Goal: Complete application form

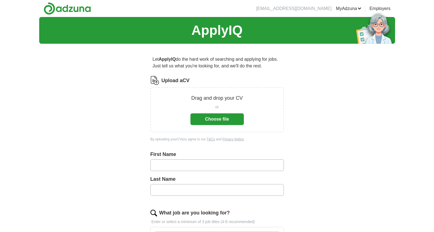
click at [216, 120] on button "Choose file" at bounding box center [216, 119] width 53 height 12
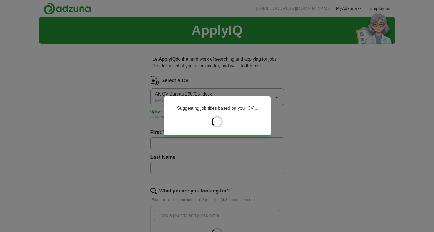
type input "*******"
type input "*****"
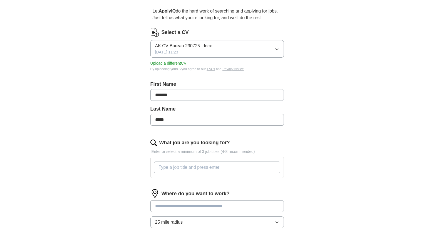
scroll to position [50, 0]
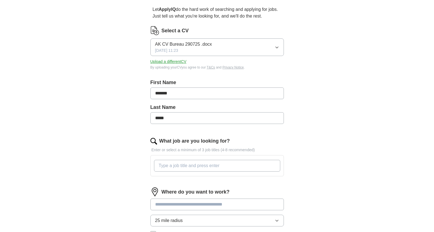
click at [164, 167] on input "What job are you looking for?" at bounding box center [217, 166] width 126 height 12
type input "Project Coordinator"
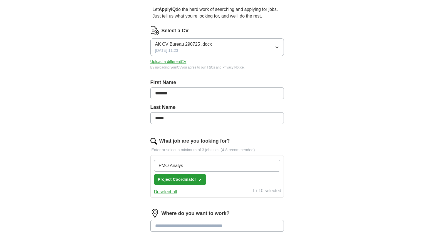
type input "PMO Analyst"
click at [172, 166] on input "What job are you looking for?" at bounding box center [217, 166] width 126 height 12
type input "Project Support"
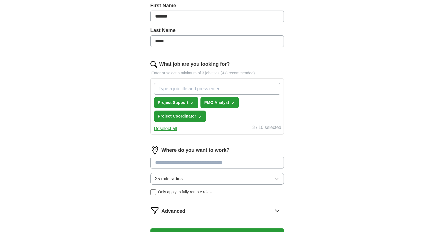
scroll to position [124, 0]
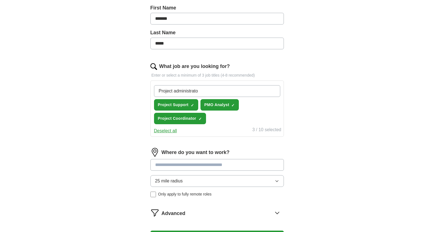
type input "Project administrator"
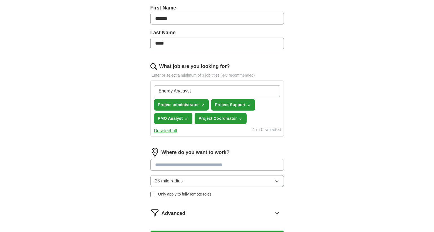
click at [185, 91] on input "Energy Analayst" at bounding box center [217, 91] width 126 height 12
type input "Energy Analyst"
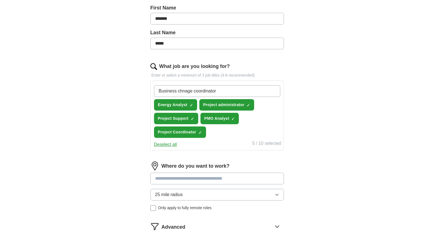
click at [189, 92] on input "Business chnage coordinator" at bounding box center [217, 91] width 126 height 12
type input "Business change coordinator"
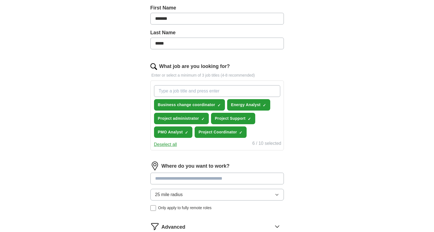
scroll to position [114, 0]
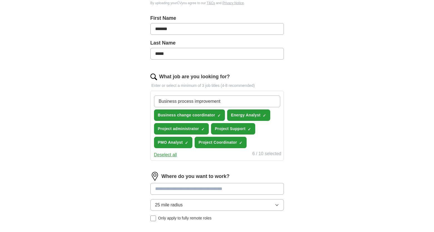
type input "Business process improvement"
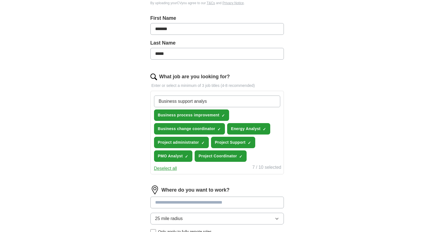
type input "Business support analyst"
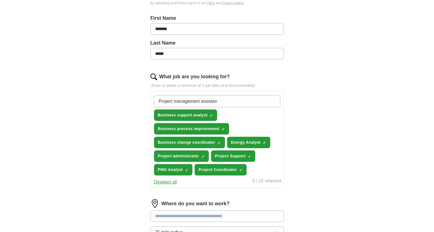
type input "Project management assistant"
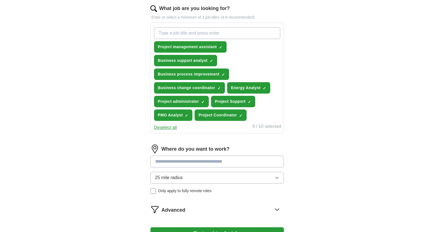
scroll to position [183, 0]
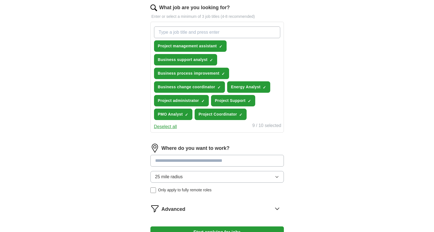
click at [178, 163] on input at bounding box center [216, 161] width 133 height 12
type input "*"
type input "**********"
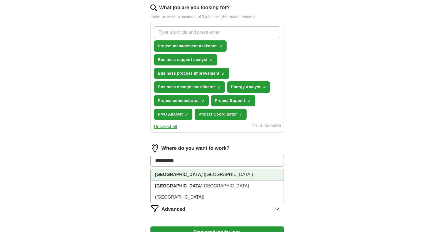
click at [204, 175] on span "([GEOGRAPHIC_DATA])" at bounding box center [228, 174] width 49 height 5
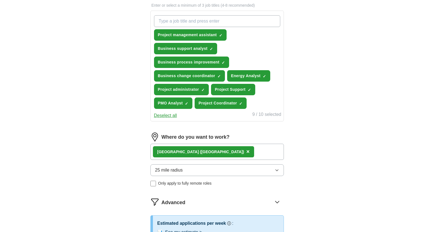
scroll to position [197, 0]
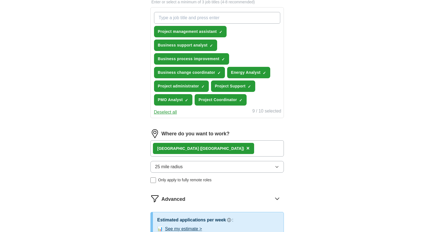
click at [278, 168] on icon "button" at bounding box center [277, 166] width 4 height 4
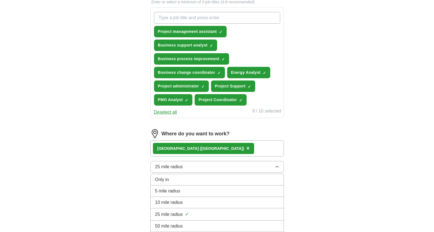
click at [177, 225] on span "50 mile radius" at bounding box center [169, 225] width 28 height 7
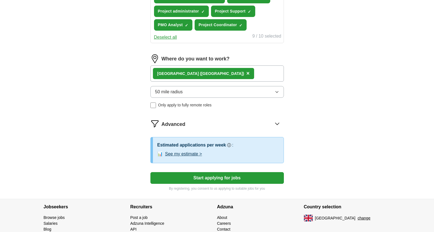
scroll to position [273, 0]
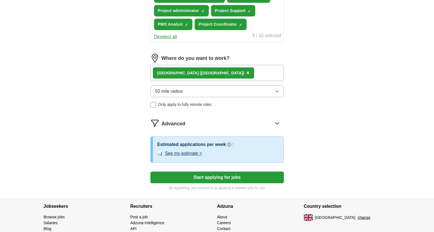
click at [187, 154] on button "See my estimate >" at bounding box center [183, 153] width 37 height 7
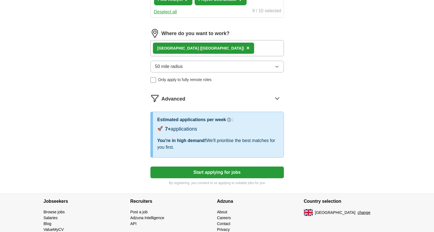
scroll to position [298, 0]
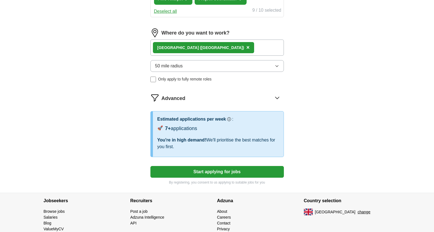
click at [277, 96] on icon at bounding box center [277, 97] width 9 height 9
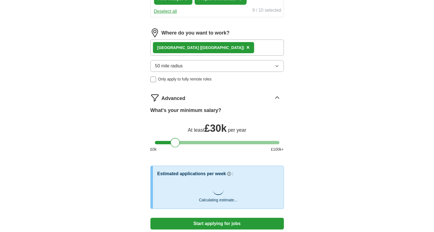
drag, startPoint x: 161, startPoint y: 144, endPoint x: 177, endPoint y: 147, distance: 15.9
click at [177, 147] on div "What's your minimum salary? At least £ 30k per year £ 0 k £ 100 k+" at bounding box center [216, 131] width 133 height 50
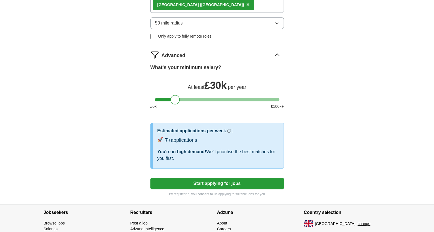
scroll to position [355, 0]
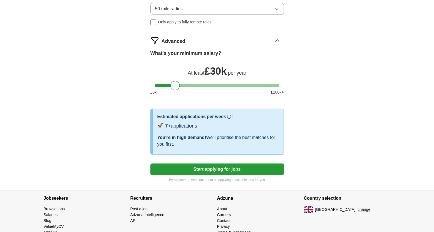
click at [214, 172] on button "Start applying for jobs" at bounding box center [216, 169] width 133 height 12
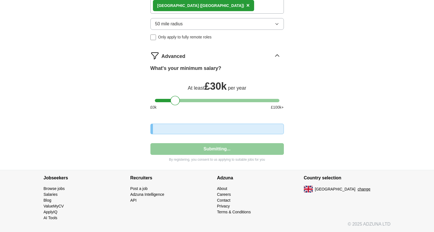
select select "**"
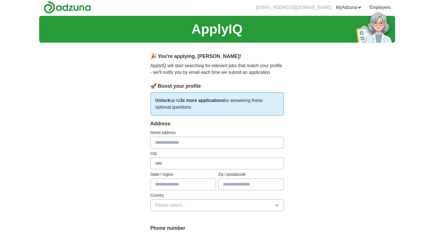
scroll to position [0, 0]
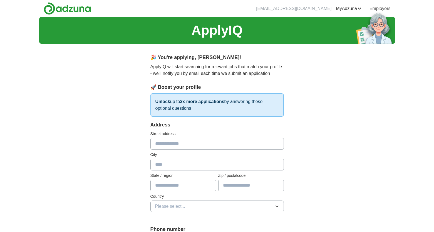
click at [166, 145] on input "text" at bounding box center [216, 144] width 133 height 12
type input "**********"
type input "*******"
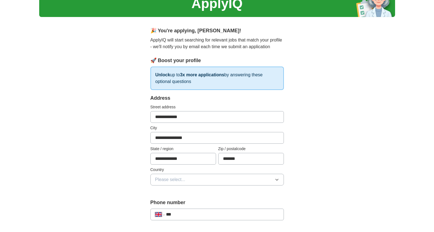
scroll to position [59, 0]
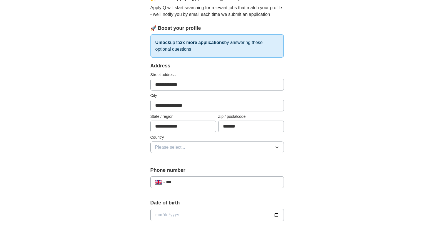
click at [188, 147] on button "Please select..." at bounding box center [216, 147] width 133 height 12
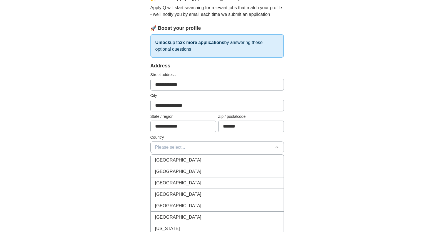
click at [182, 161] on span "[GEOGRAPHIC_DATA]" at bounding box center [178, 160] width 46 height 7
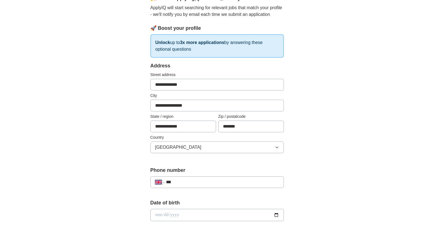
scroll to position [93, 0]
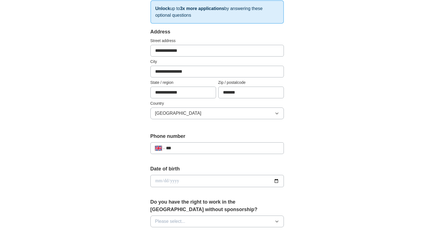
click at [192, 148] on input "***" at bounding box center [222, 148] width 113 height 7
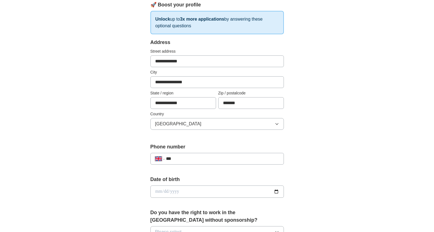
click at [192, 160] on input "***" at bounding box center [222, 158] width 113 height 7
type input "**********"
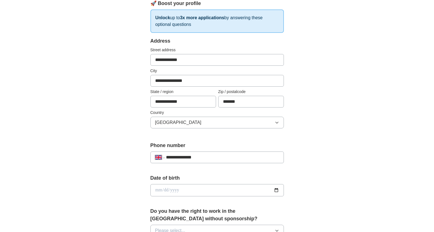
scroll to position [102, 0]
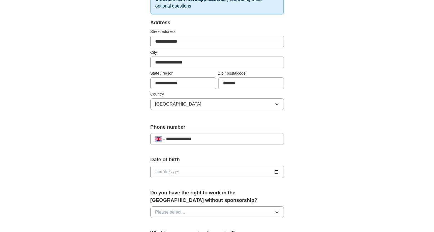
click at [179, 174] on input "date" at bounding box center [216, 171] width 133 height 12
type input "**********"
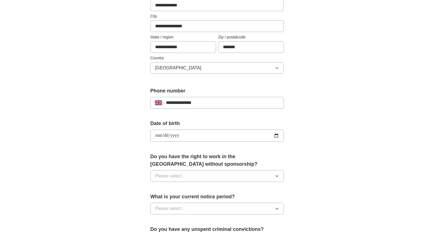
scroll to position [144, 0]
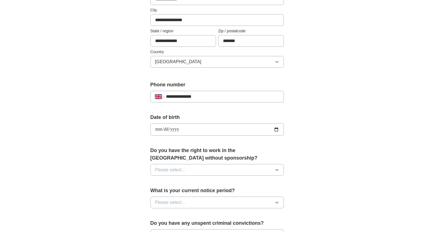
click at [277, 170] on icon "button" at bounding box center [277, 169] width 3 height 1
click at [164, 182] on div "Yes" at bounding box center [217, 182] width 124 height 7
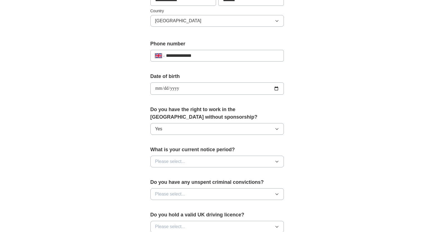
scroll to position [185, 0]
click at [277, 162] on icon "button" at bounding box center [277, 161] width 4 height 4
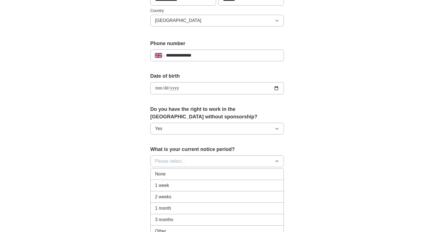
click at [172, 174] on div "None" at bounding box center [217, 173] width 124 height 7
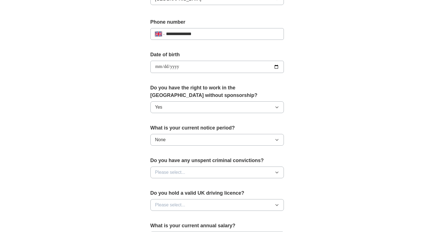
scroll to position [207, 0]
click at [277, 172] on icon "button" at bounding box center [277, 172] width 4 height 4
click at [164, 193] on div "No" at bounding box center [217, 196] width 124 height 7
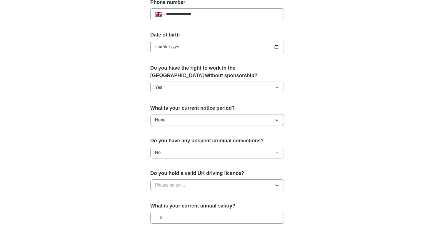
scroll to position [233, 0]
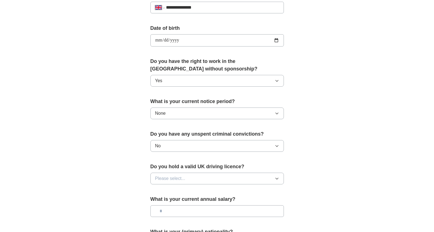
drag, startPoint x: 277, startPoint y: 178, endPoint x: 264, endPoint y: 180, distance: 13.2
click at [277, 178] on icon "button" at bounding box center [277, 178] width 3 height 1
click at [168, 191] on div "Yes" at bounding box center [217, 191] width 124 height 7
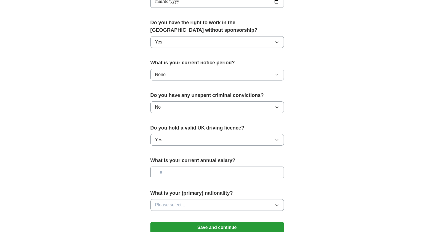
scroll to position [272, 0]
click at [174, 174] on input "text" at bounding box center [216, 172] width 133 height 12
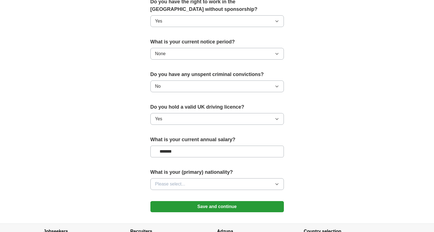
scroll to position [295, 0]
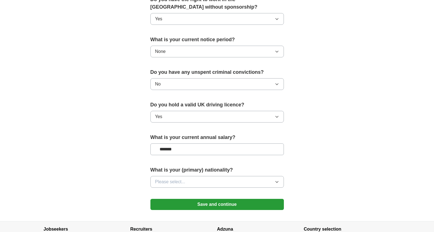
type input "*******"
click at [277, 180] on icon "button" at bounding box center [277, 181] width 4 height 4
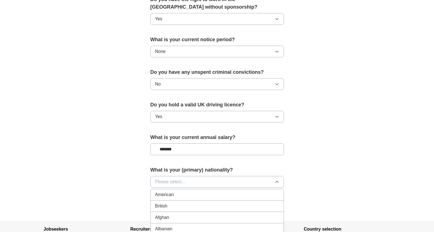
click at [175, 204] on div "British" at bounding box center [217, 205] width 124 height 7
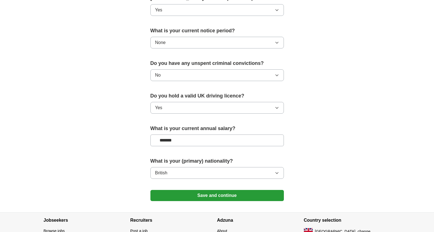
scroll to position [306, 0]
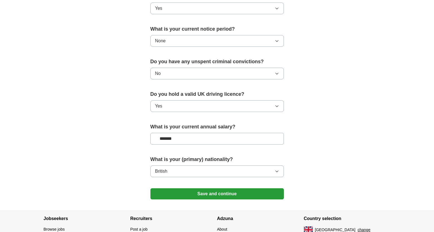
click at [219, 194] on button "Save and continue" at bounding box center [216, 193] width 133 height 11
